Goal: Find contact information: Find contact information

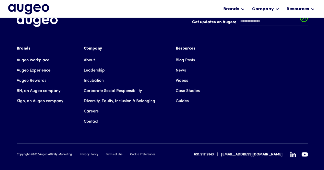
scroll to position [785, 0]
click at [94, 117] on link "Contact" at bounding box center [91, 122] width 15 height 10
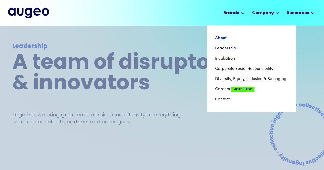
click at [225, 39] on link "About" at bounding box center [251, 38] width 73 height 10
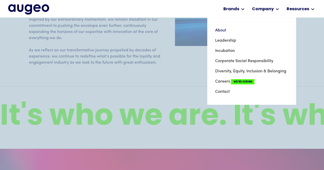
scroll to position [800, 0]
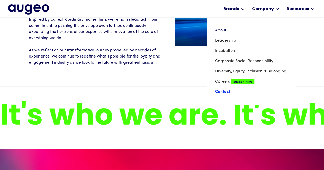
click at [227, 92] on link "Contact" at bounding box center [251, 92] width 73 height 10
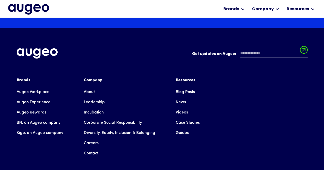
scroll to position [878, 0]
